Goal: Find specific page/section

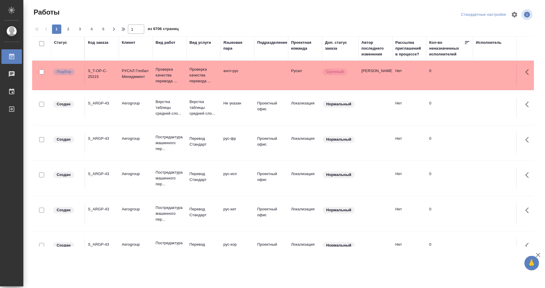
click at [490, 46] on div "Исполнитель" at bounding box center [514, 49] width 76 height 18
click at [481, 42] on div "Исполнитель" at bounding box center [489, 43] width 26 height 6
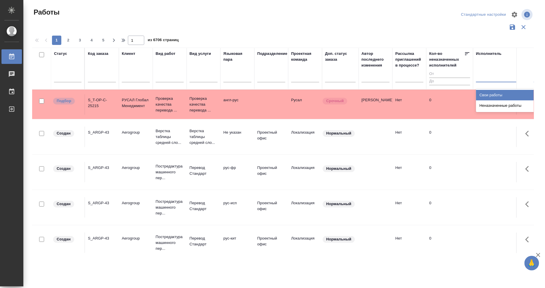
click at [487, 79] on div at bounding box center [514, 76] width 76 height 8
click at [483, 94] on div "Свои работы" at bounding box center [520, 95] width 88 height 11
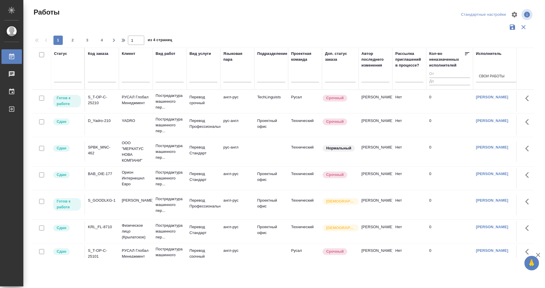
click at [102, 98] on div "S_T-OP-C-25210" at bounding box center [102, 100] width 28 height 12
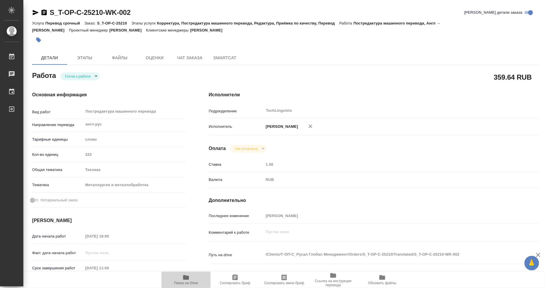
click at [186, 276] on icon "button" at bounding box center [186, 277] width 7 height 7
